Goal: Check status: Check status

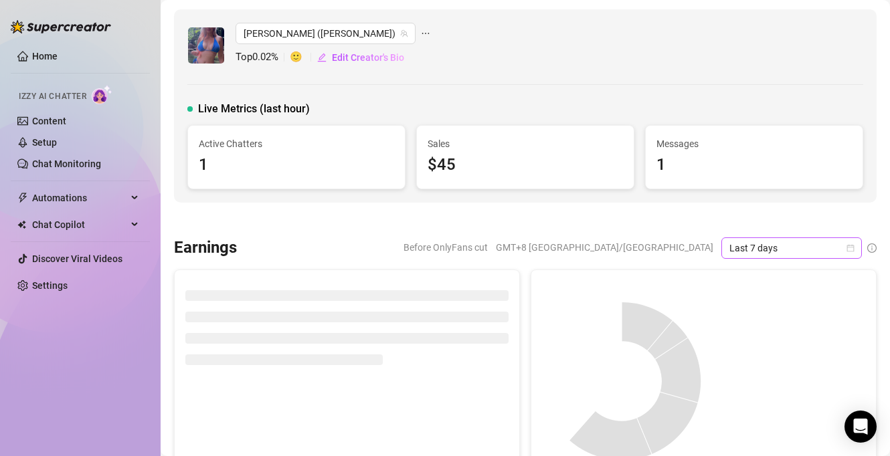
click at [757, 248] on span "Last 7 days" at bounding box center [792, 248] width 124 height 20
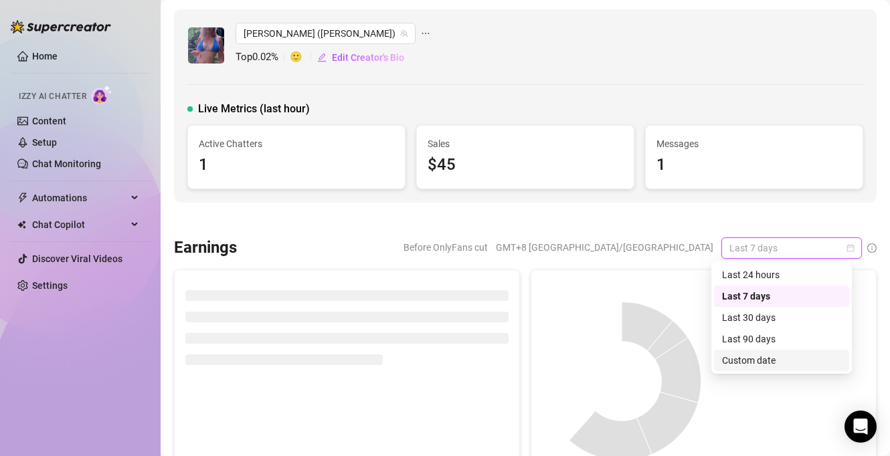
click at [771, 365] on div "Custom date" at bounding box center [781, 360] width 119 height 15
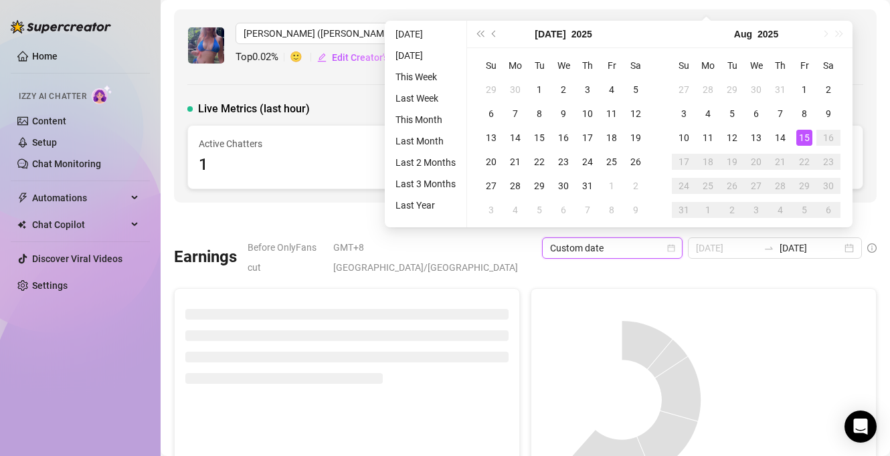
click at [806, 131] on div "15" at bounding box center [804, 138] width 16 height 16
click at [804, 135] on div "15" at bounding box center [804, 138] width 16 height 16
type input "[DATE]"
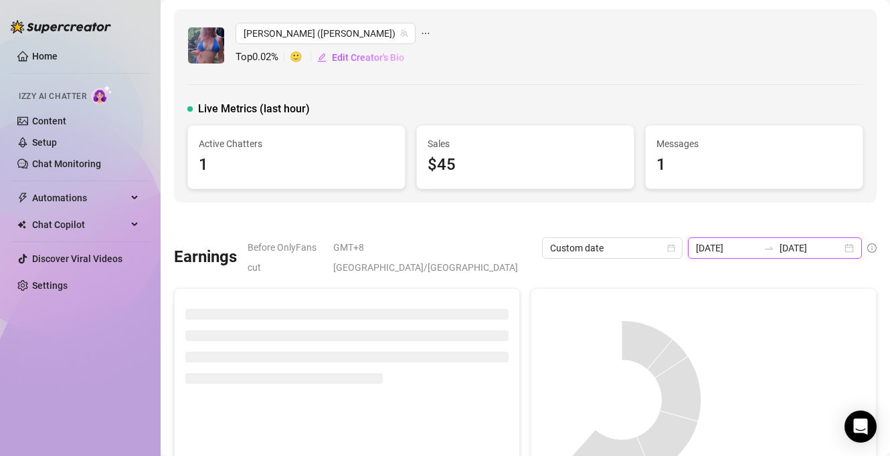
click at [788, 250] on input "[DATE]" at bounding box center [811, 248] width 62 height 15
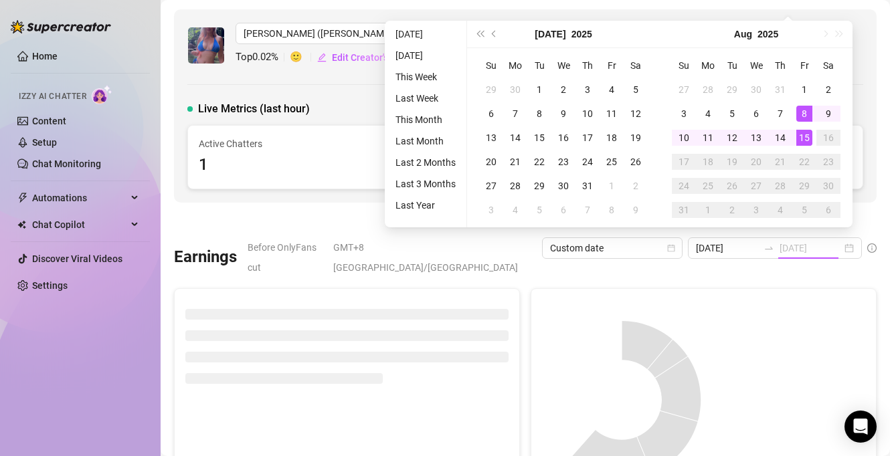
click at [800, 138] on div "15" at bounding box center [804, 138] width 16 height 16
click at [802, 139] on div "15" at bounding box center [804, 138] width 16 height 16
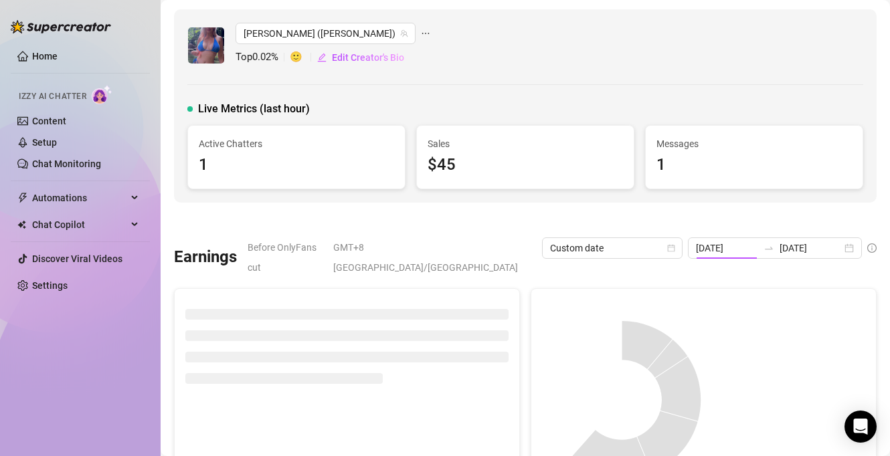
type input "[DATE]"
drag, startPoint x: 467, startPoint y: 168, endPoint x: 426, endPoint y: 164, distance: 41.0
click at [428, 164] on div "$45" at bounding box center [525, 165] width 195 height 25
click at [443, 197] on div "Jaylie (jaylietori) Top 0.02 % 🙂 Edit Creator's Bio Live Metrics (last hour) Ac…" at bounding box center [525, 105] width 703 height 193
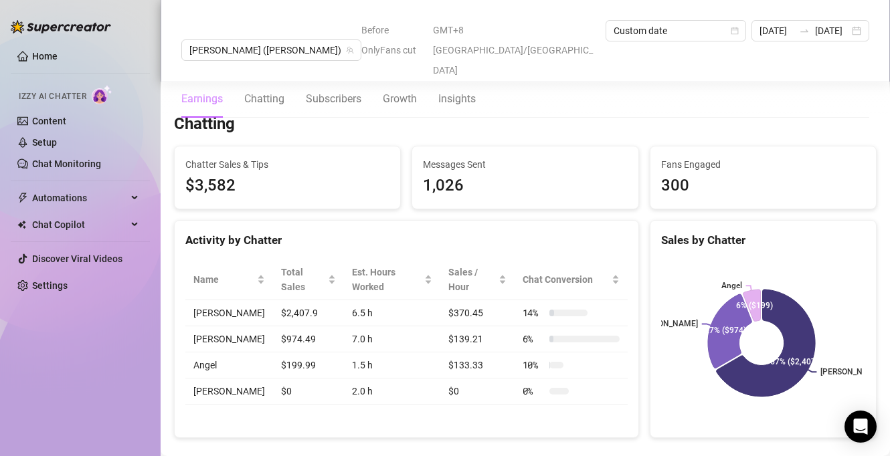
scroll to position [436, 0]
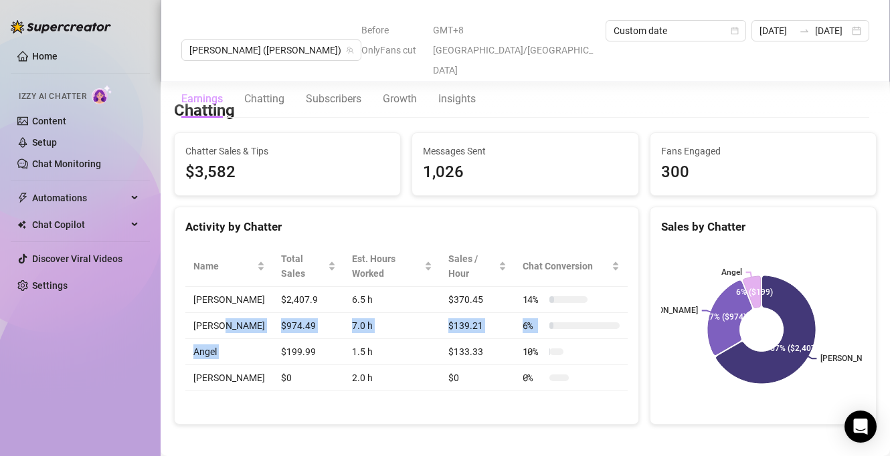
drag, startPoint x: 299, startPoint y: 321, endPoint x: 256, endPoint y: 313, distance: 43.7
click at [256, 313] on tbody "Matt $2,407.9 6.5 h $370.45 14 % Eunice $974.49 7.0 h $139.21 6 % Angel $199.99…" at bounding box center [406, 339] width 442 height 104
click at [279, 313] on td "$974.49" at bounding box center [308, 326] width 71 height 26
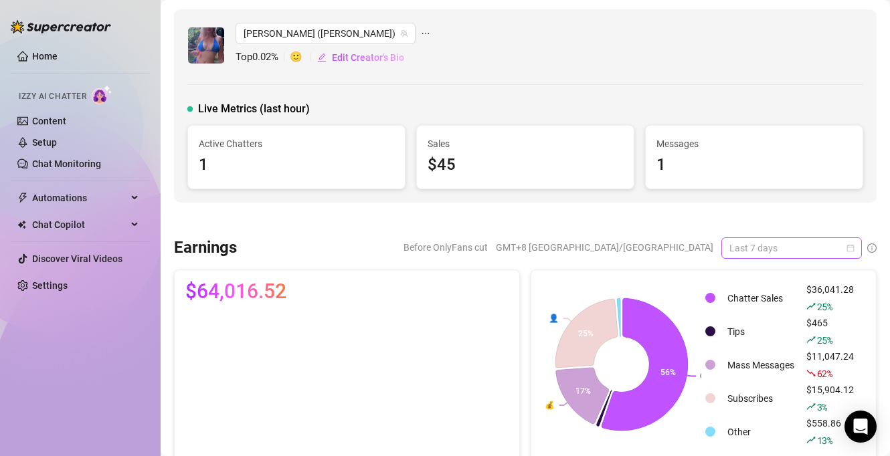
click at [802, 256] on span "Last 7 days" at bounding box center [792, 248] width 124 height 20
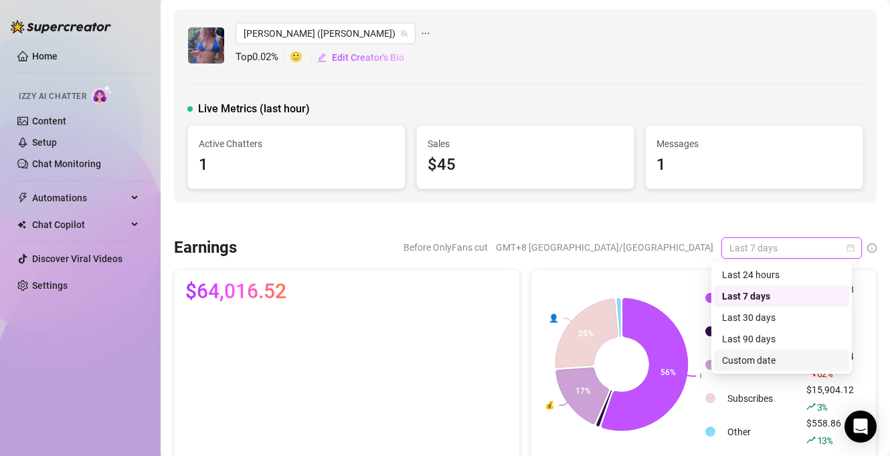
drag, startPoint x: 771, startPoint y: 358, endPoint x: 780, endPoint y: 339, distance: 20.7
click at [771, 358] on div "Custom date" at bounding box center [781, 360] width 119 height 15
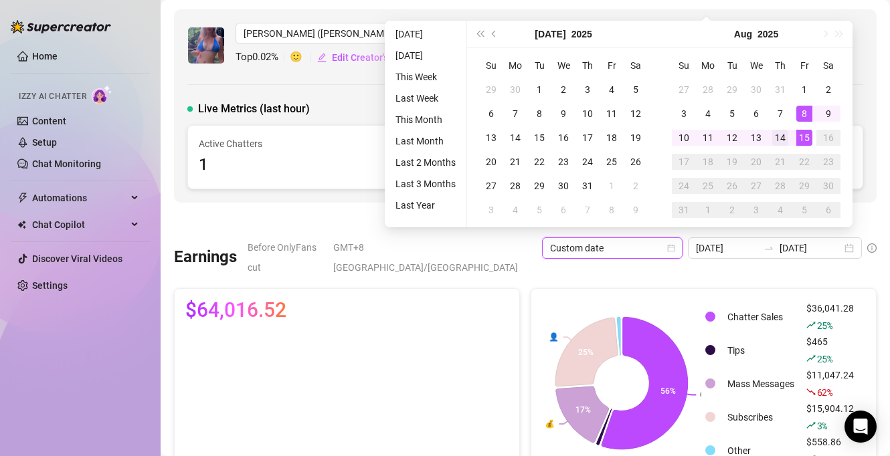
type input "[DATE]"
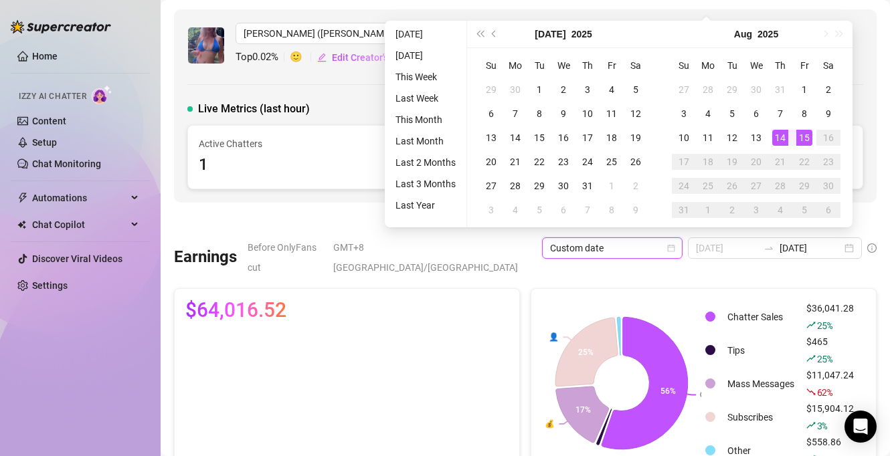
click at [780, 139] on div "14" at bounding box center [780, 138] width 16 height 16
type input "[DATE]"
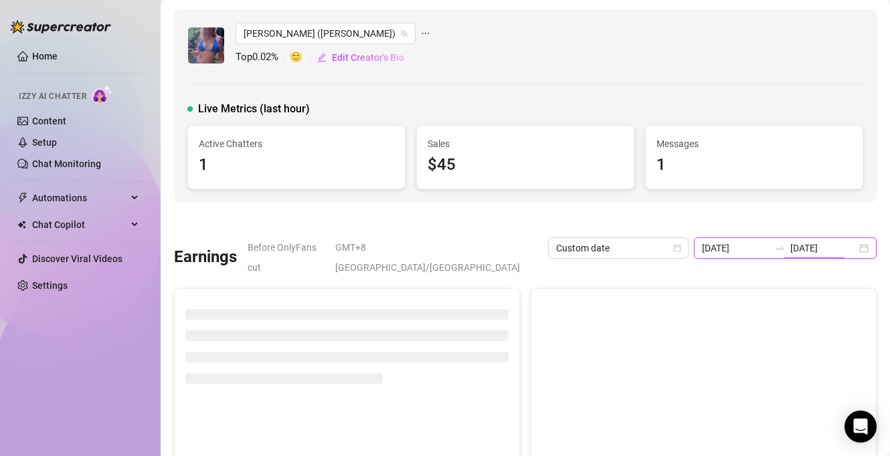
click at [793, 248] on input "[DATE]" at bounding box center [823, 248] width 66 height 15
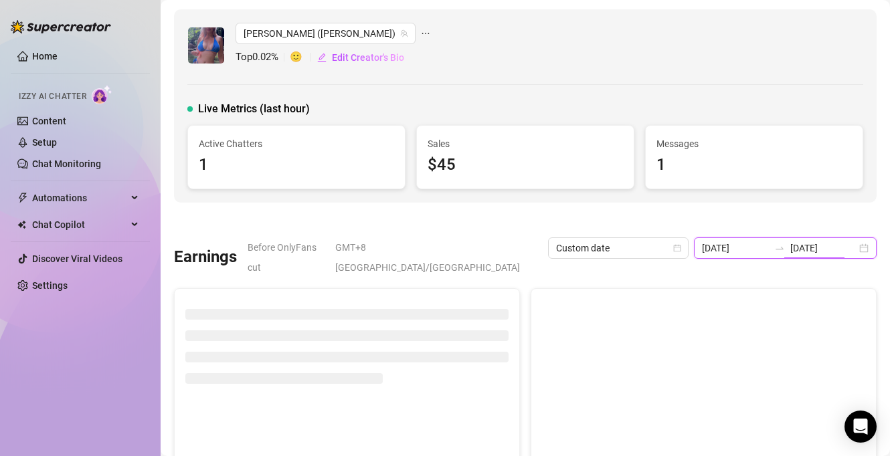
click at [806, 246] on input "[DATE]" at bounding box center [823, 248] width 66 height 15
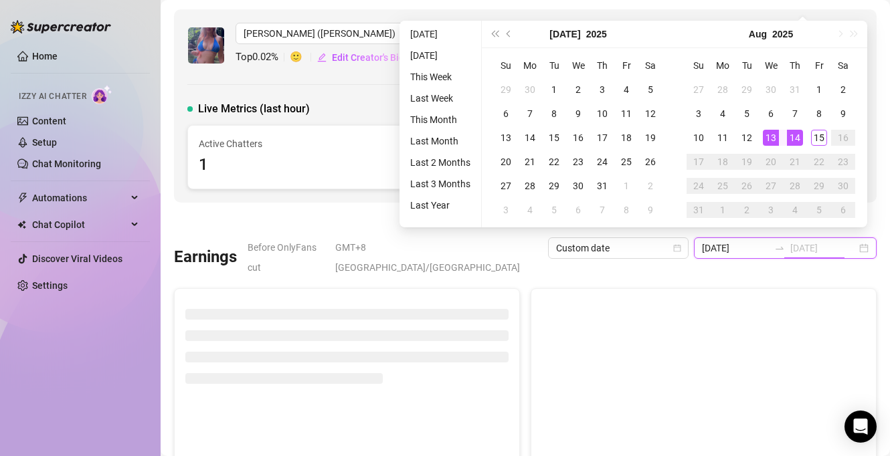
type input "[DATE]"
click at [775, 136] on div "13" at bounding box center [771, 138] width 16 height 16
click at [767, 140] on div "13" at bounding box center [771, 138] width 16 height 16
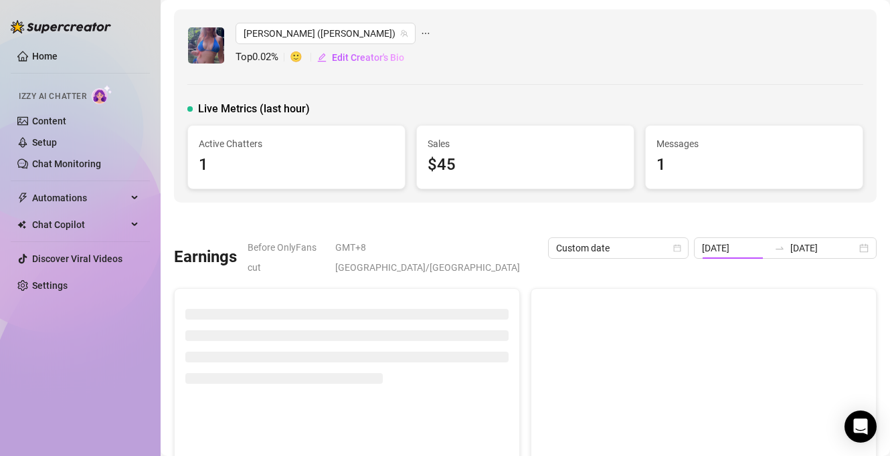
type input "[DATE]"
click at [792, 248] on input "[DATE]" at bounding box center [823, 248] width 66 height 15
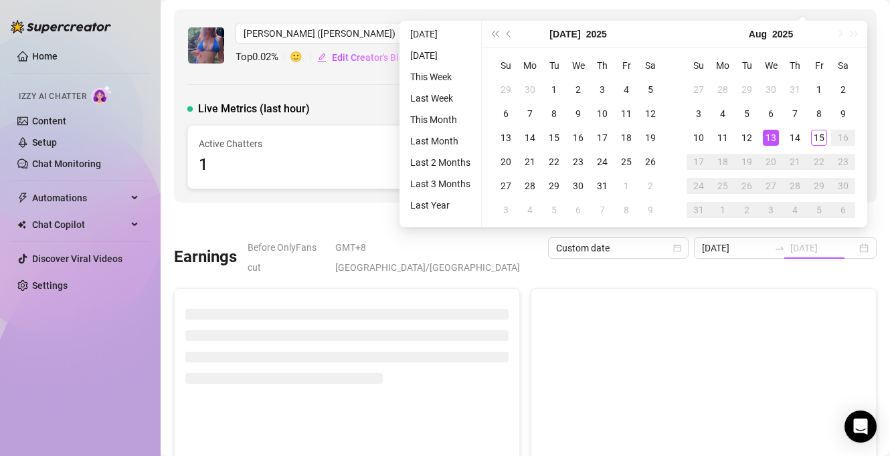
click at [768, 140] on div "13" at bounding box center [771, 138] width 16 height 16
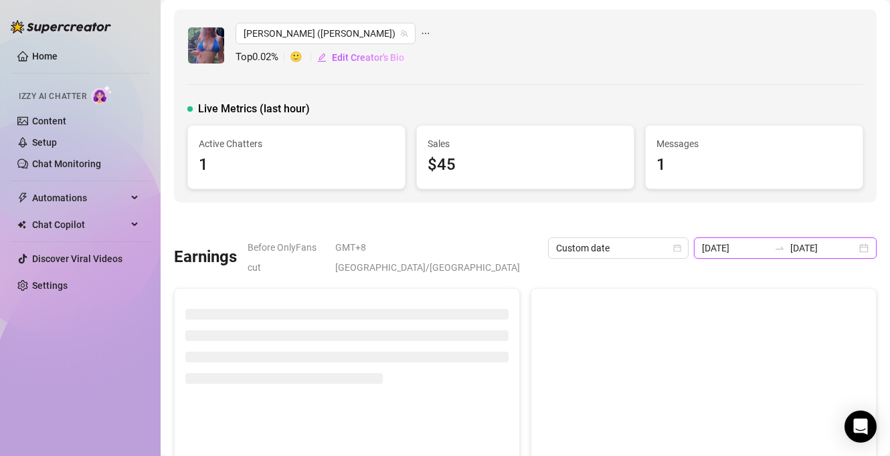
click at [755, 250] on input "[DATE]" at bounding box center [735, 248] width 66 height 15
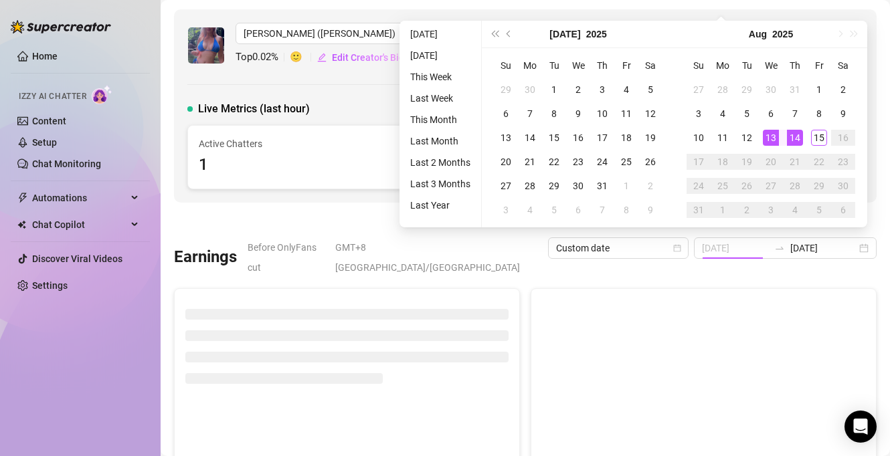
click at [772, 135] on div "13" at bounding box center [771, 138] width 16 height 16
type input "[DATE]"
click at [773, 139] on div "13" at bounding box center [771, 138] width 16 height 16
type input "[DATE]"
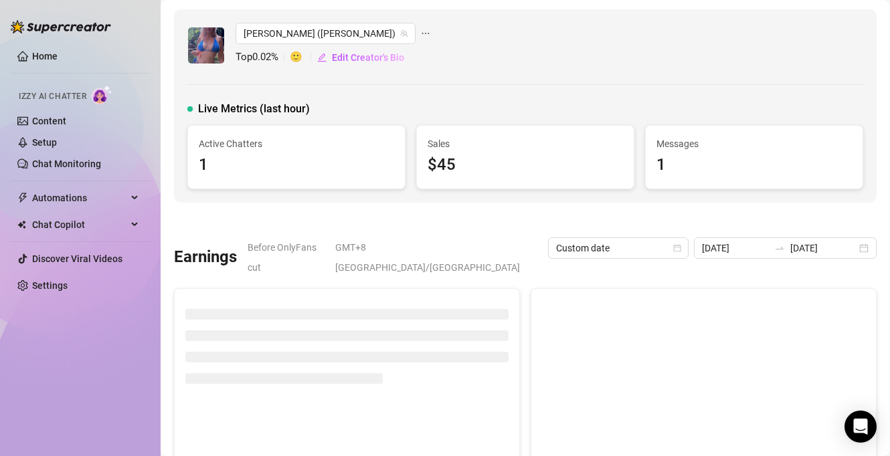
click at [755, 248] on input "[DATE]" at bounding box center [735, 248] width 66 height 15
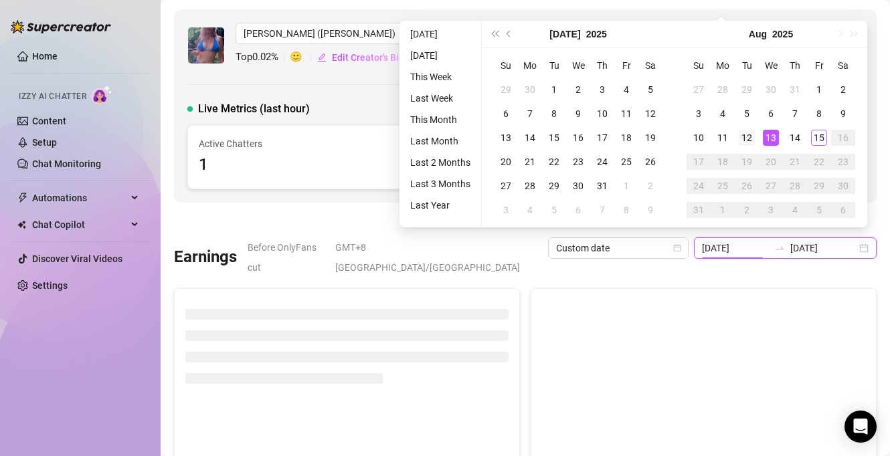
type input "[DATE]"
click at [746, 137] on div "12" at bounding box center [747, 138] width 16 height 16
type input "[DATE]"
click at [748, 135] on div "12" at bounding box center [747, 138] width 16 height 16
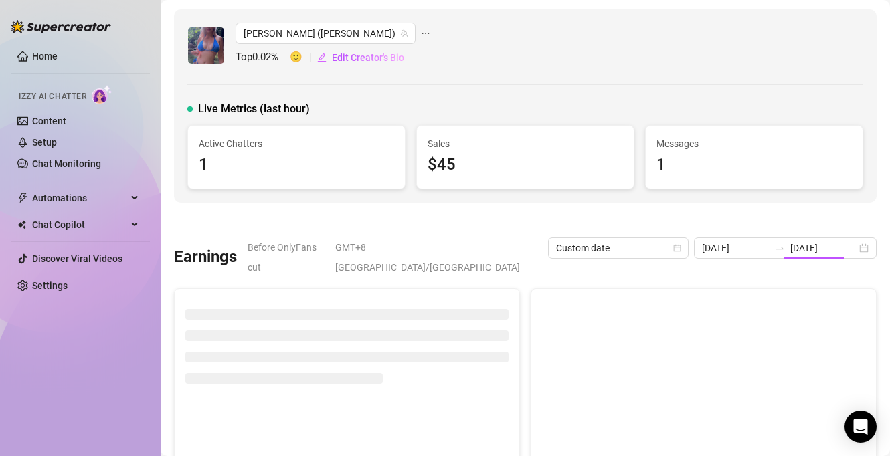
type input "[DATE]"
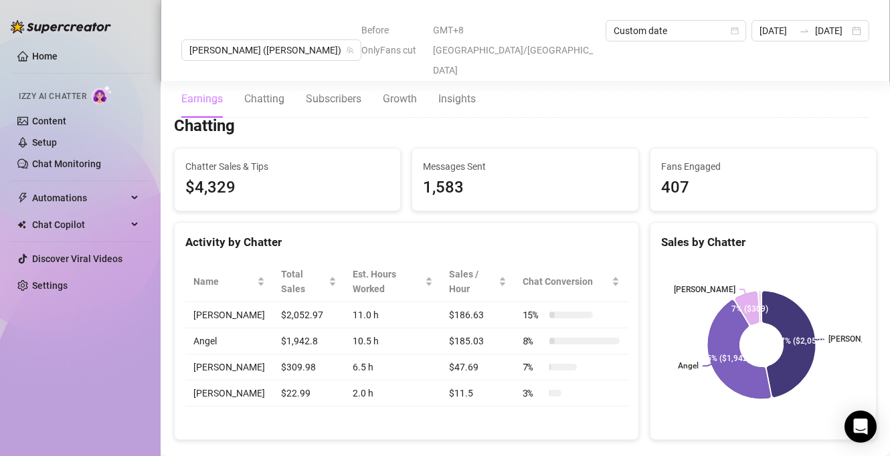
scroll to position [420, 0]
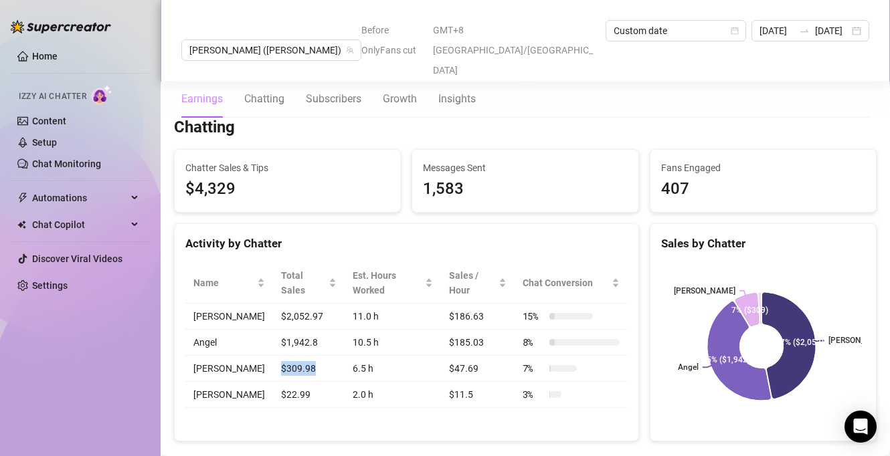
drag, startPoint x: 323, startPoint y: 351, endPoint x: 260, endPoint y: 353, distance: 62.3
click at [273, 356] on td "$309.98" at bounding box center [309, 369] width 72 height 26
click at [292, 356] on td "$309.98" at bounding box center [309, 369] width 72 height 26
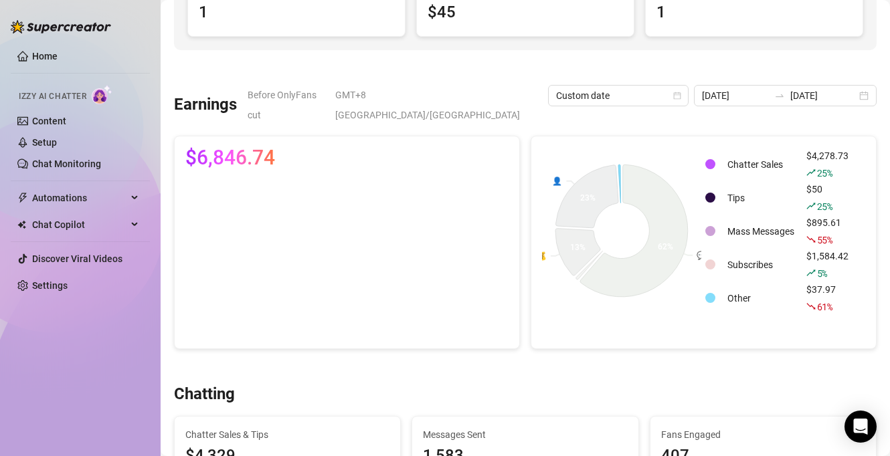
scroll to position [0, 0]
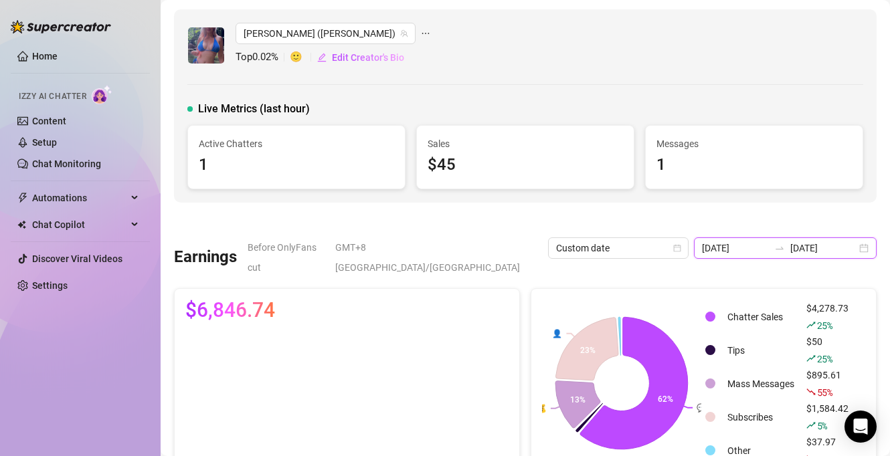
click at [756, 250] on input "[DATE]" at bounding box center [735, 248] width 66 height 15
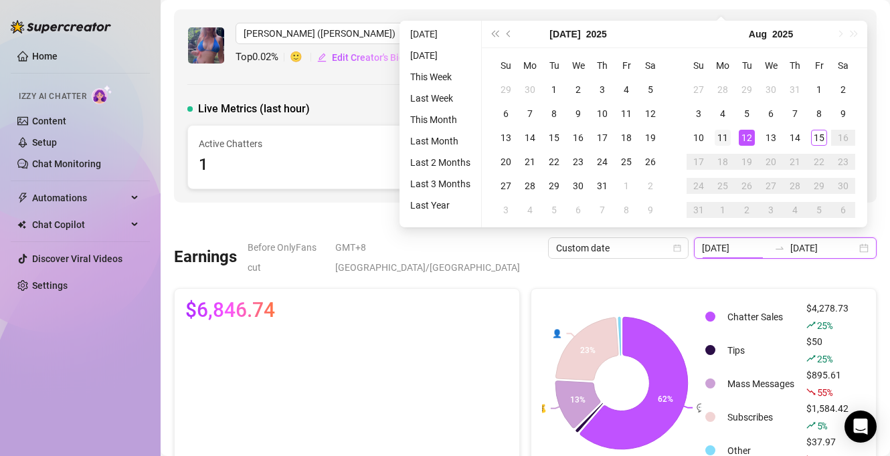
type input "[DATE]"
click at [727, 139] on div "11" at bounding box center [723, 138] width 16 height 16
type input "[DATE]"
click at [721, 137] on div "11" at bounding box center [723, 138] width 16 height 16
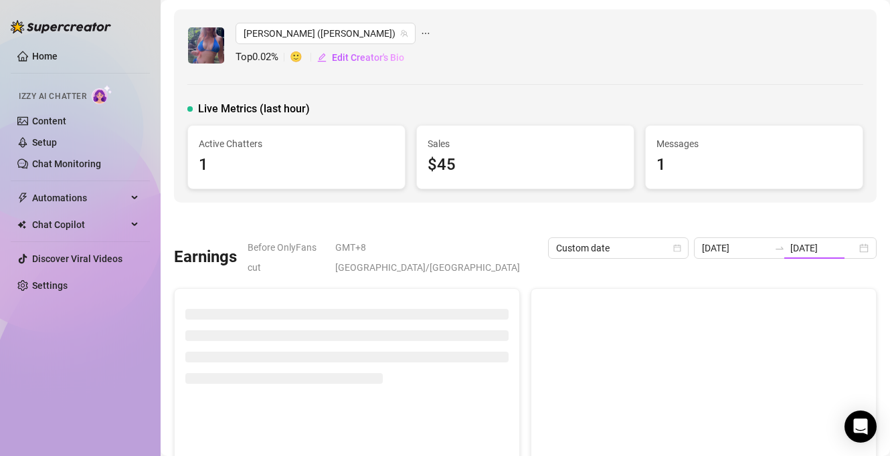
type input "[DATE]"
